Goal: Task Accomplishment & Management: Manage account settings

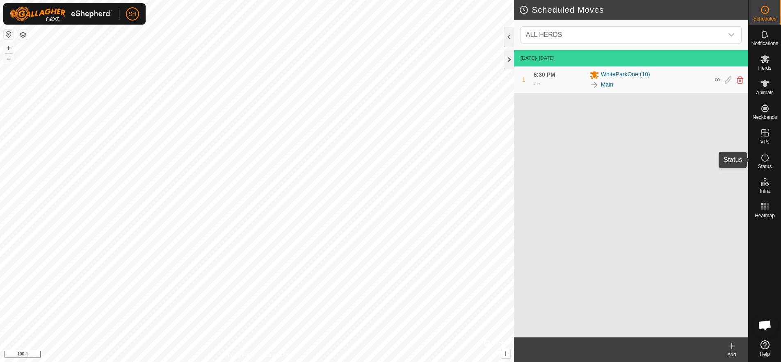
click at [760, 159] on icon at bounding box center [765, 158] width 10 height 10
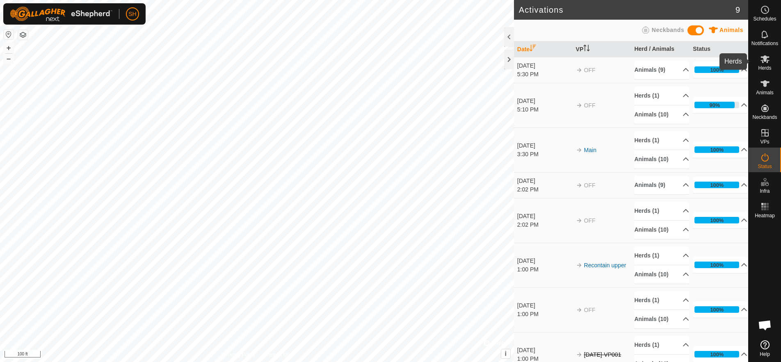
click at [765, 57] on icon at bounding box center [764, 59] width 9 height 8
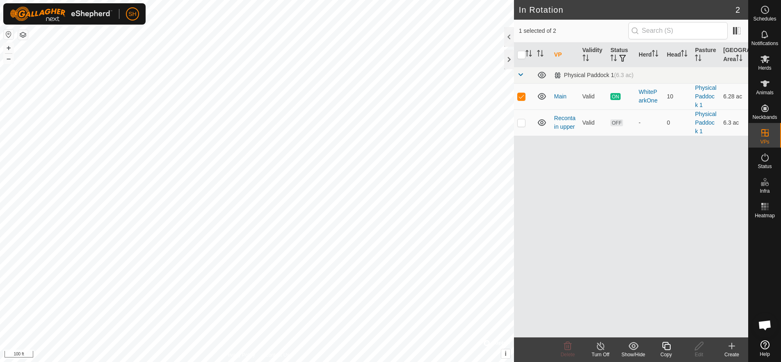
checkbox input "false"
checkbox input "true"
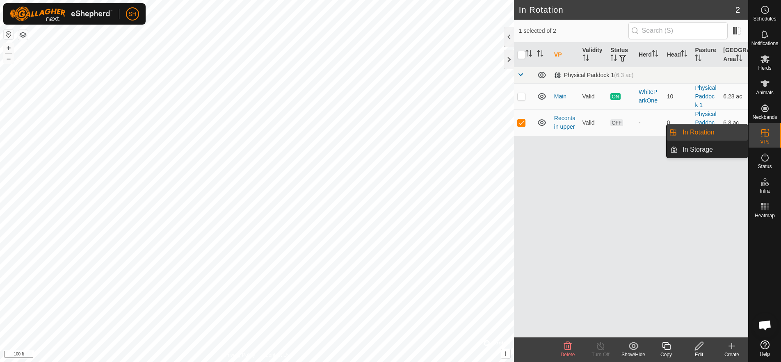
click at [718, 133] on link "In Rotation" at bounding box center [712, 132] width 70 height 16
click at [700, 116] on link "Physical Paddock 1" at bounding box center [705, 123] width 21 height 24
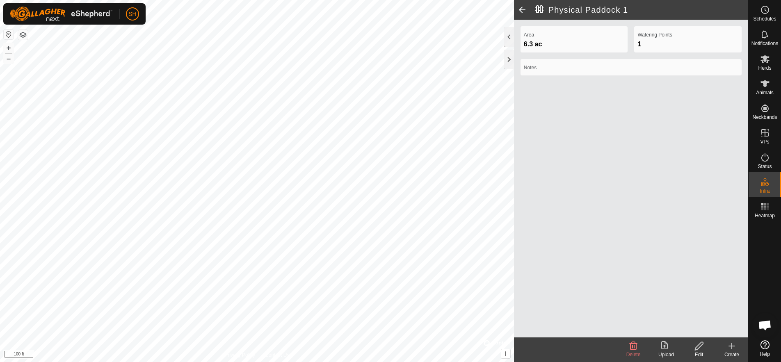
click at [698, 348] on icon at bounding box center [699, 346] width 8 height 8
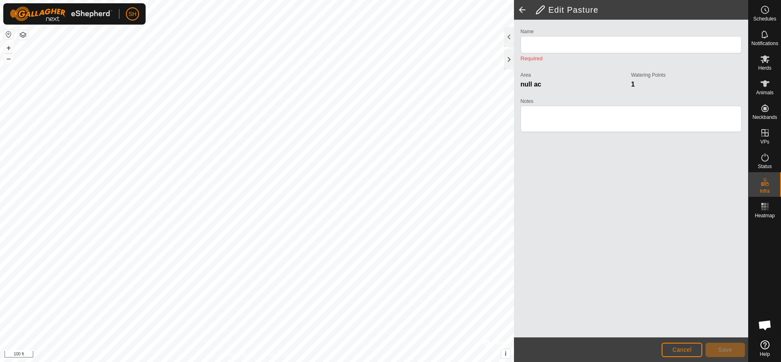
type input "Physical Paddock 1"
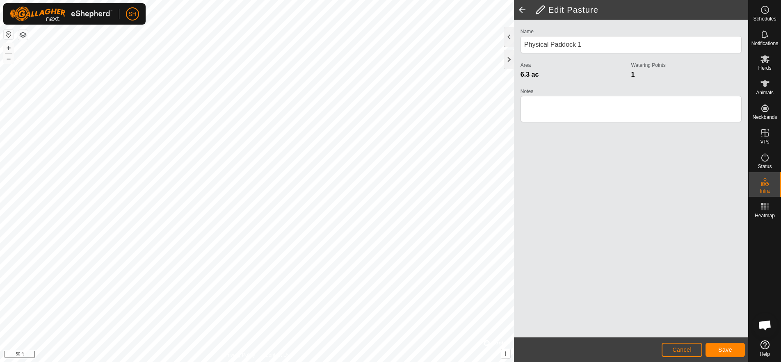
click at [541, 362] on html "SH Schedules Notifications Herds Animals Neckbands VPs Status Infra Heatmap Hel…" at bounding box center [390, 181] width 781 height 362
click at [529, 210] on div "Edit Pasture Name Physical Paddock 1 Area 6.3 ac Watering Points 1 Notes Cancel…" at bounding box center [374, 181] width 748 height 362
click at [723, 347] on span "Save" at bounding box center [725, 350] width 14 height 7
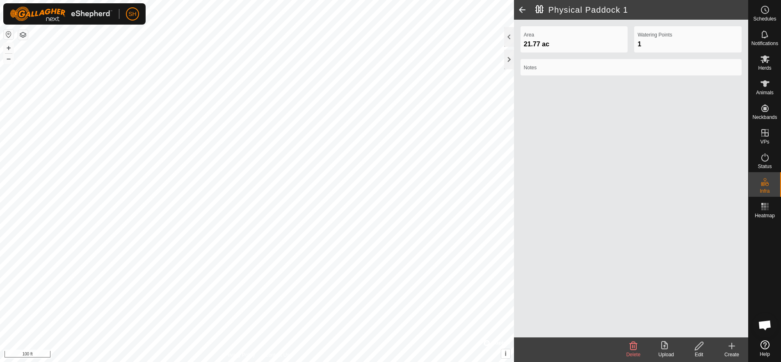
click at [521, 7] on span at bounding box center [522, 10] width 16 height 20
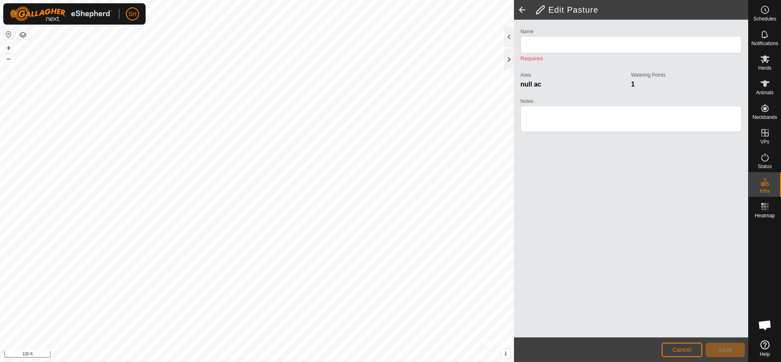
type input "Physical Paddock 1"
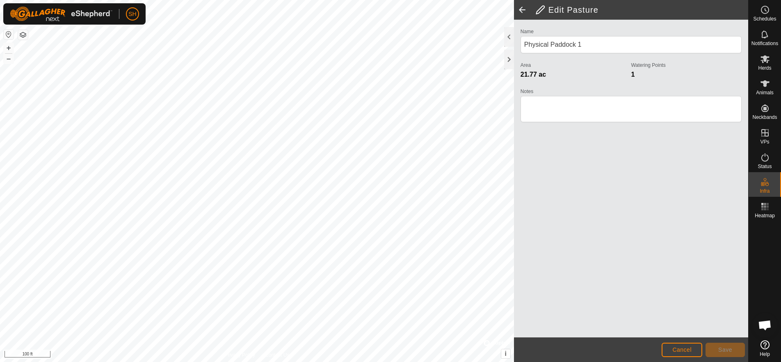
click at [521, 7] on span at bounding box center [522, 10] width 16 height 20
